Goal: Information Seeking & Learning: Learn about a topic

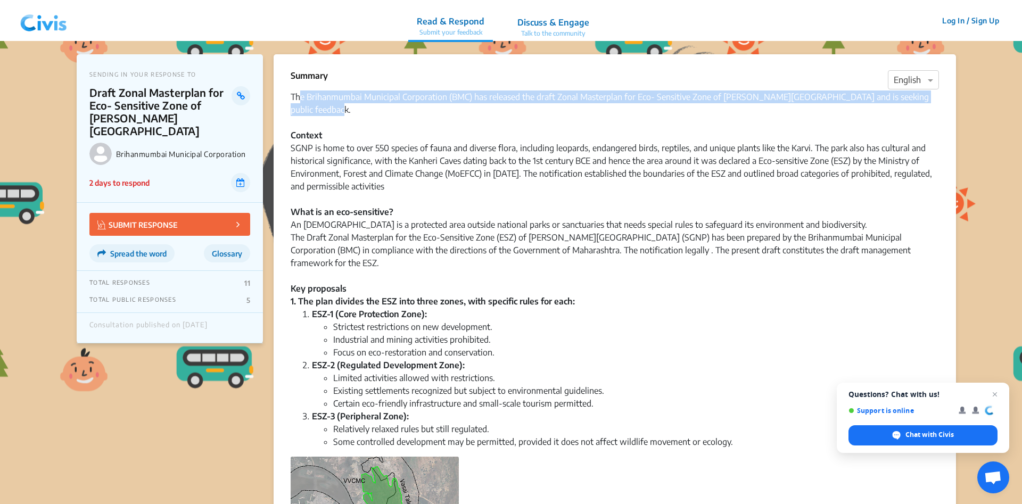
drag, startPoint x: 302, startPoint y: 95, endPoint x: 534, endPoint y: 104, distance: 232.3
click at [513, 109] on div "The Brihanmumbai Municipal Corporation (BMC) has released the draft Zonal Maste…" at bounding box center [615, 116] width 648 height 51
click at [557, 95] on div "The Brihanmumbai Municipal Corporation (BMC) has released the draft Zonal Maste…" at bounding box center [615, 116] width 648 height 51
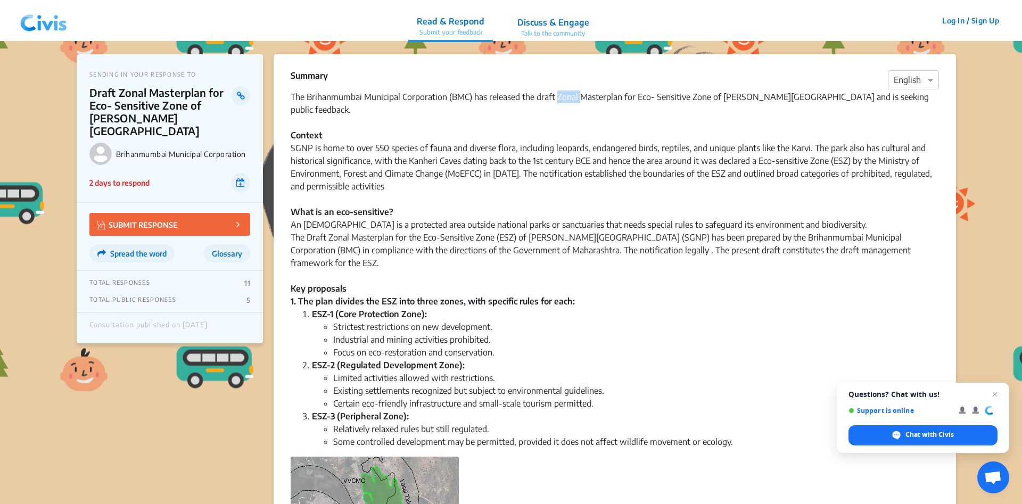
click at [557, 95] on div "The Brihanmumbai Municipal Corporation (BMC) has released the draft Zonal Maste…" at bounding box center [615, 116] width 648 height 51
click at [517, 95] on div "The Brihanmumbai Municipal Corporation (BMC) has released the draft Zonal Maste…" at bounding box center [615, 116] width 648 height 51
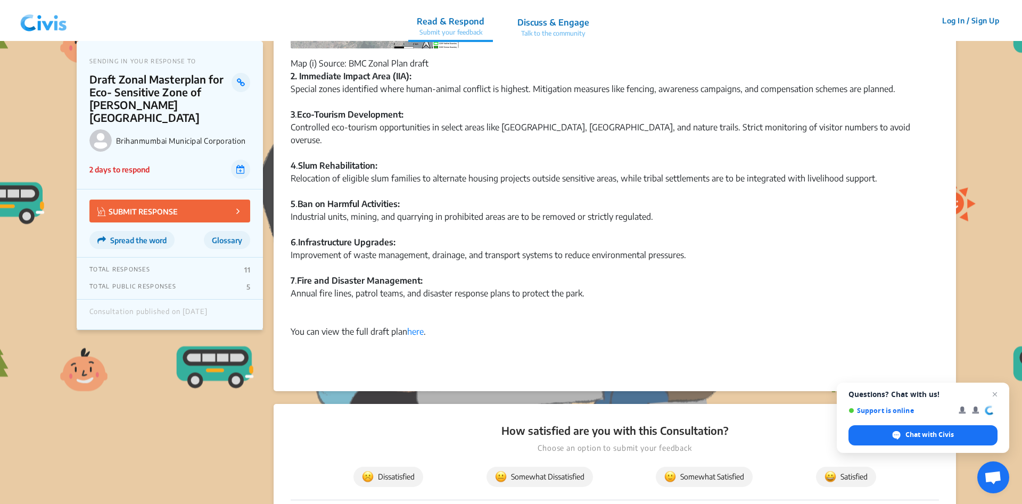
scroll to position [688, 0]
